Goal: Check status

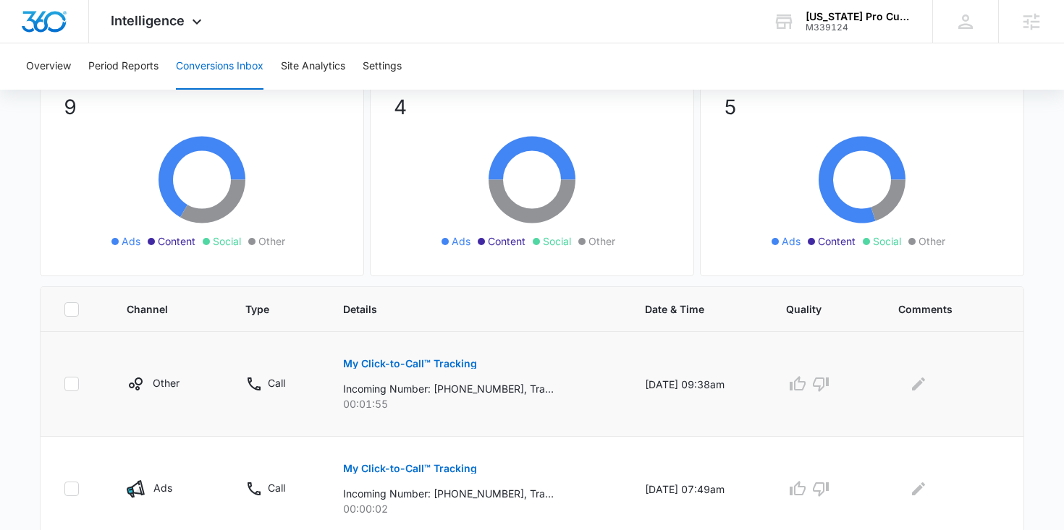
scroll to position [139, 0]
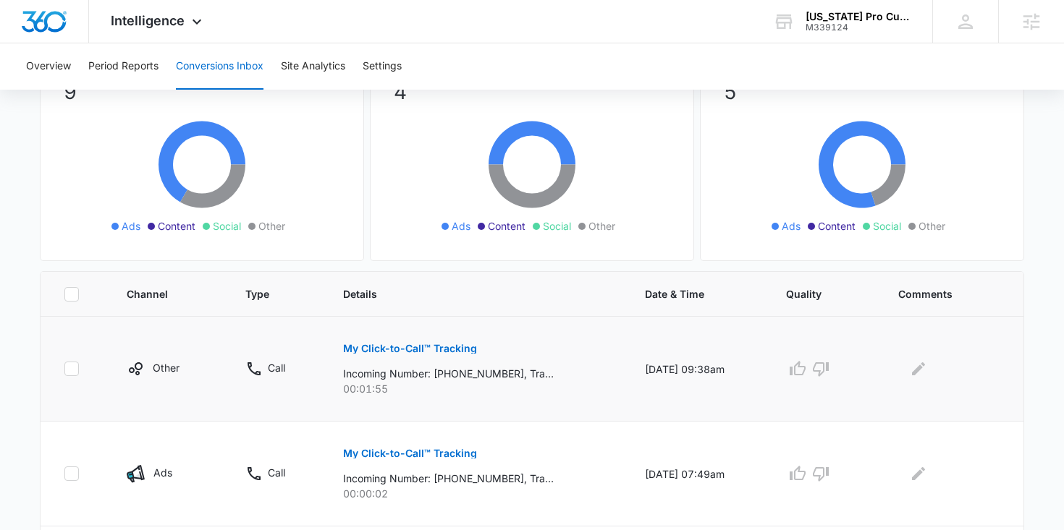
click at [417, 346] on p "My Click-to-Call™ Tracking" at bounding box center [410, 349] width 134 height 10
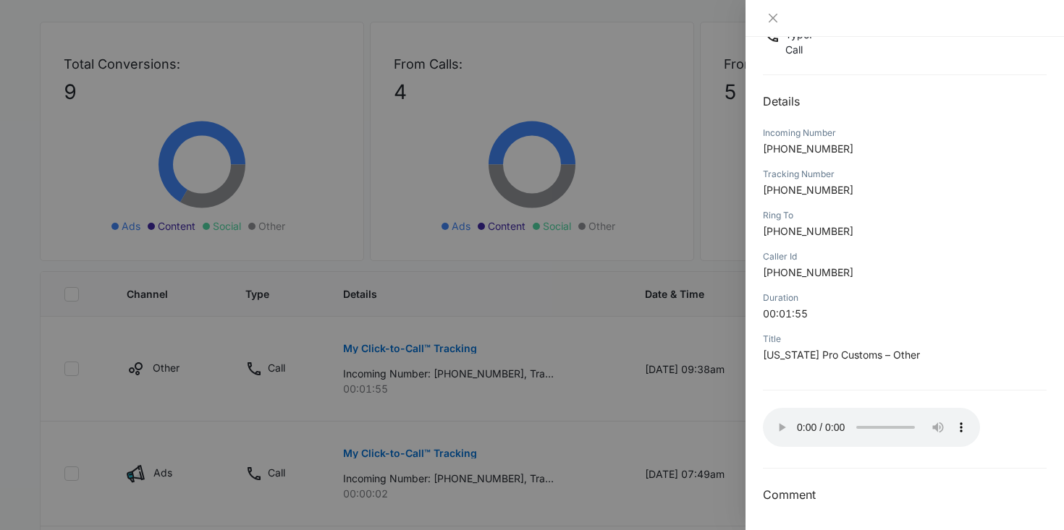
scroll to position [112, 0]
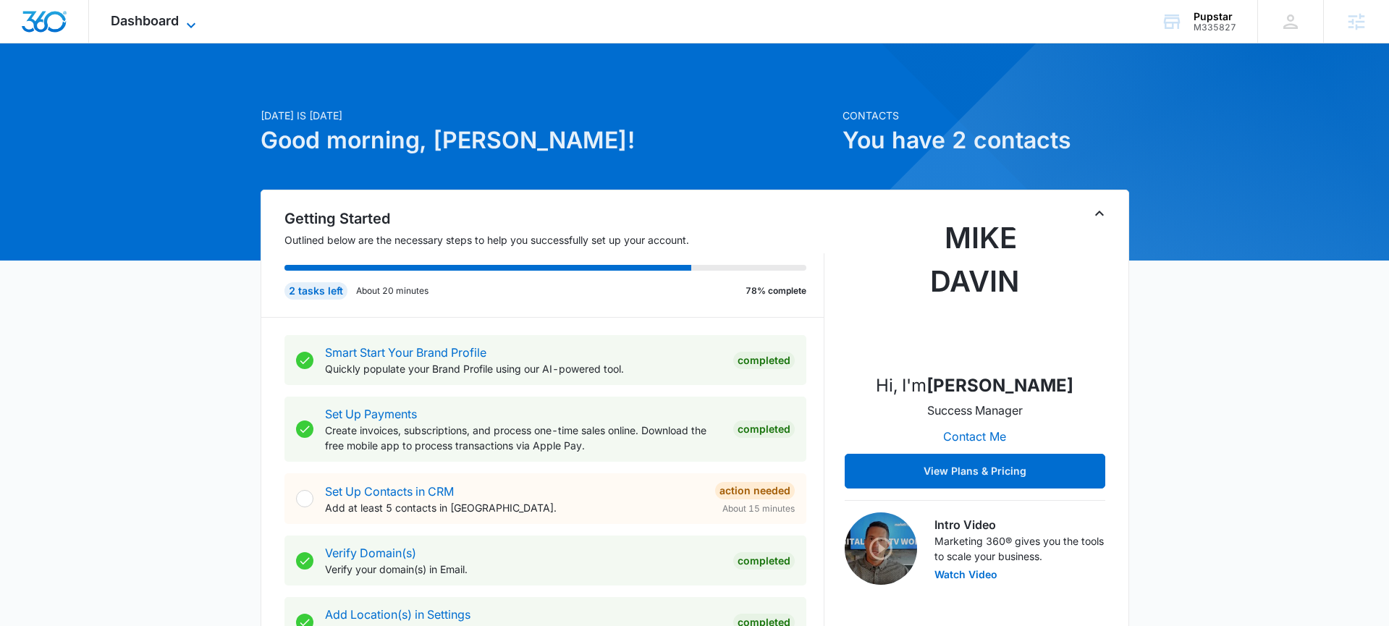
click at [177, 23] on span "Dashboard" at bounding box center [145, 20] width 68 height 15
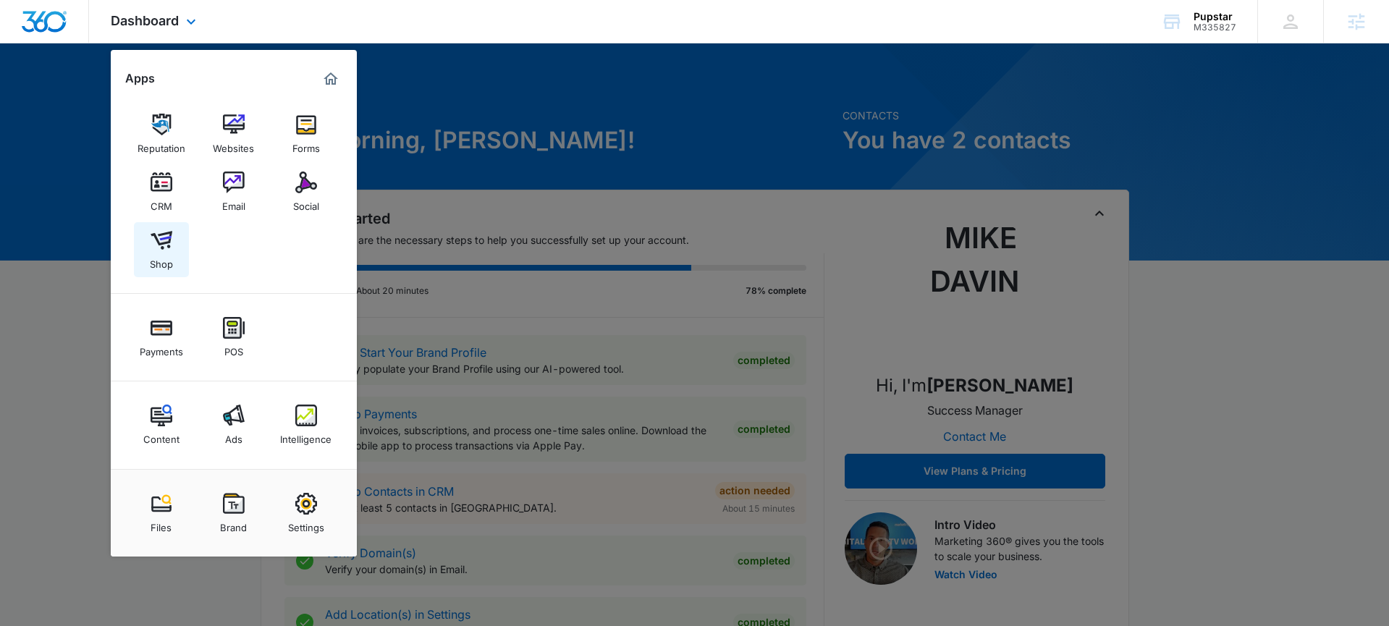
click at [164, 242] on img at bounding box center [162, 240] width 22 height 22
